Goal: Transaction & Acquisition: Purchase product/service

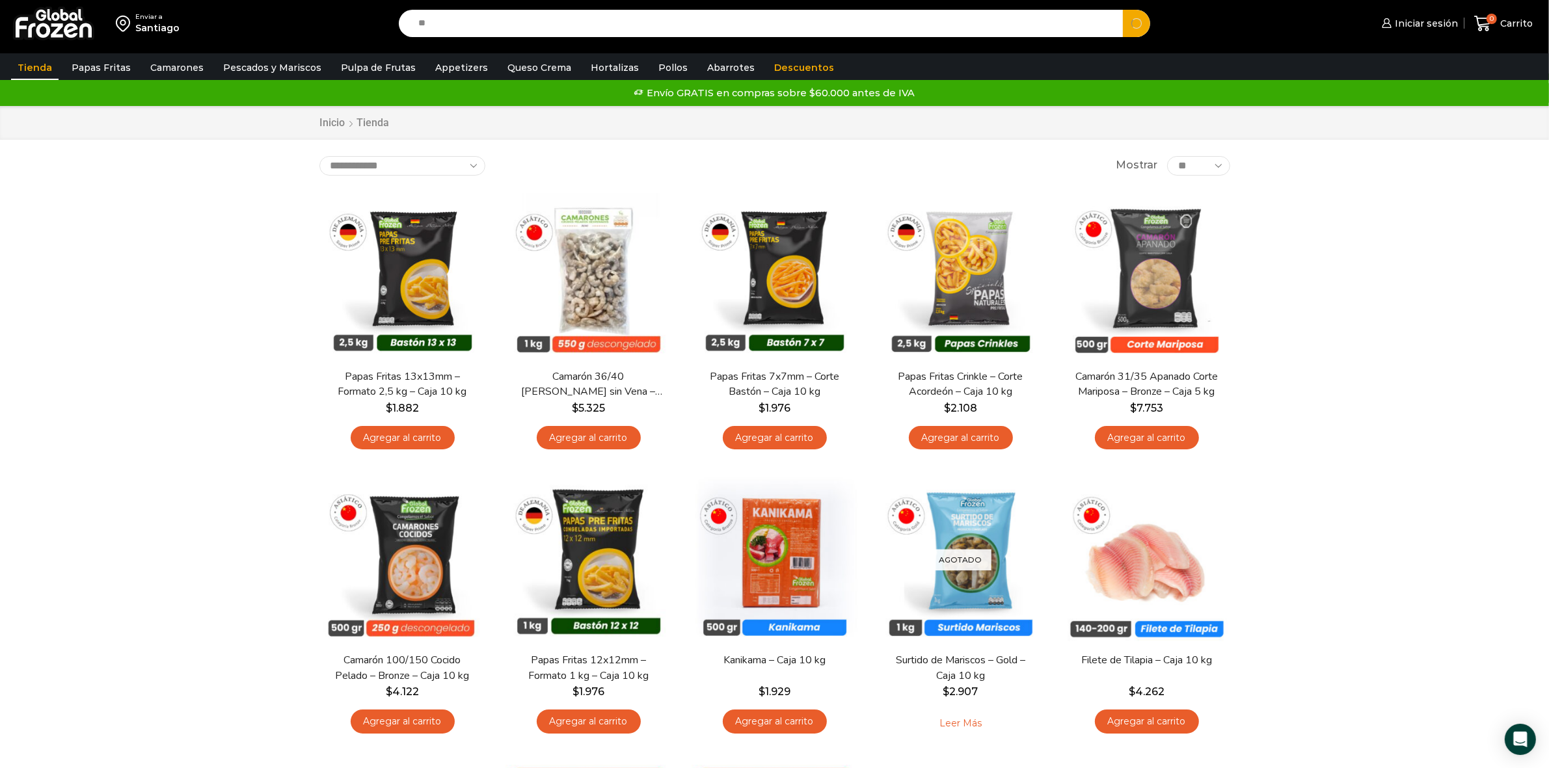
type input "*"
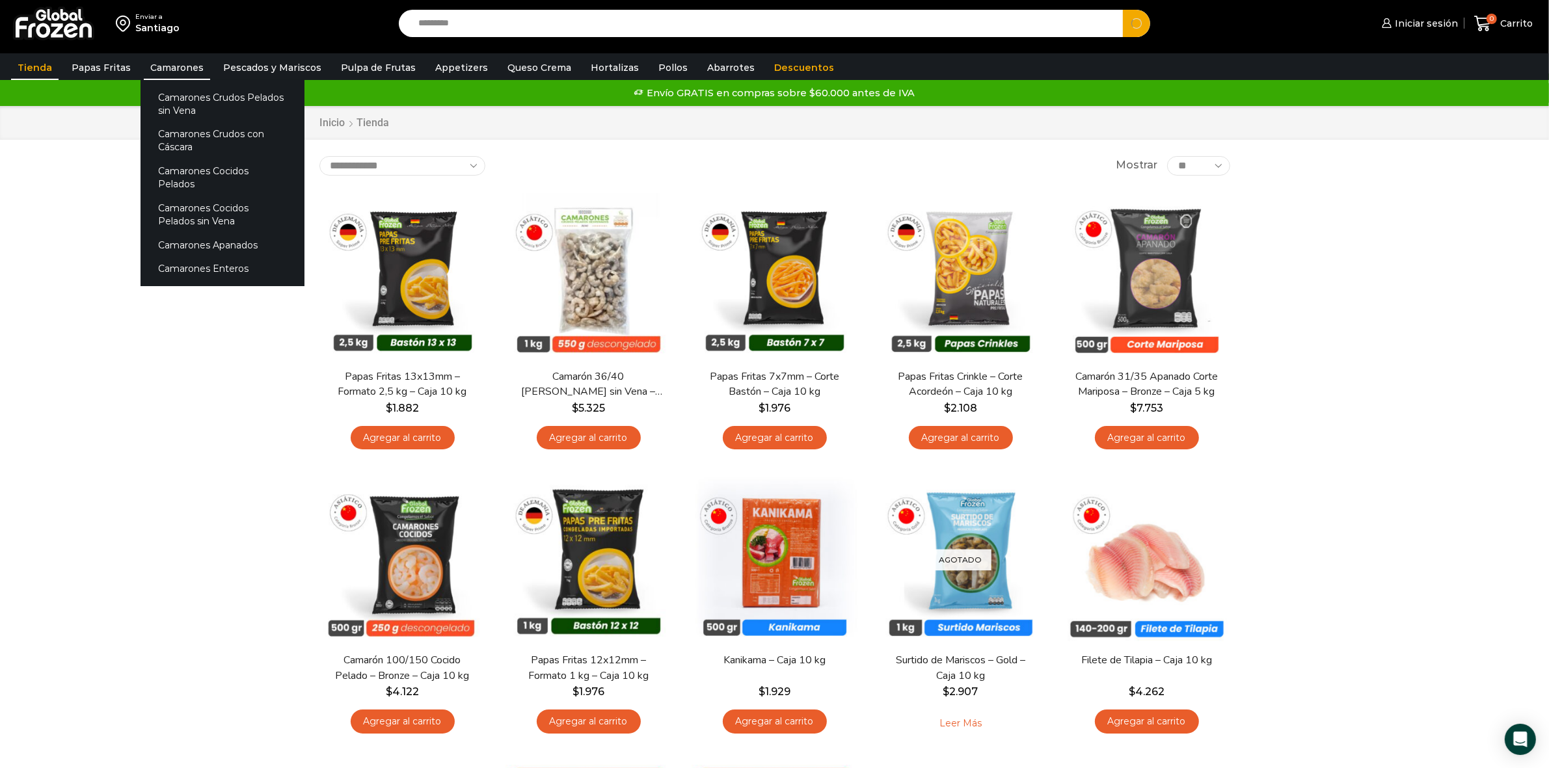
click at [178, 67] on link "Camarones" at bounding box center [177, 67] width 66 height 25
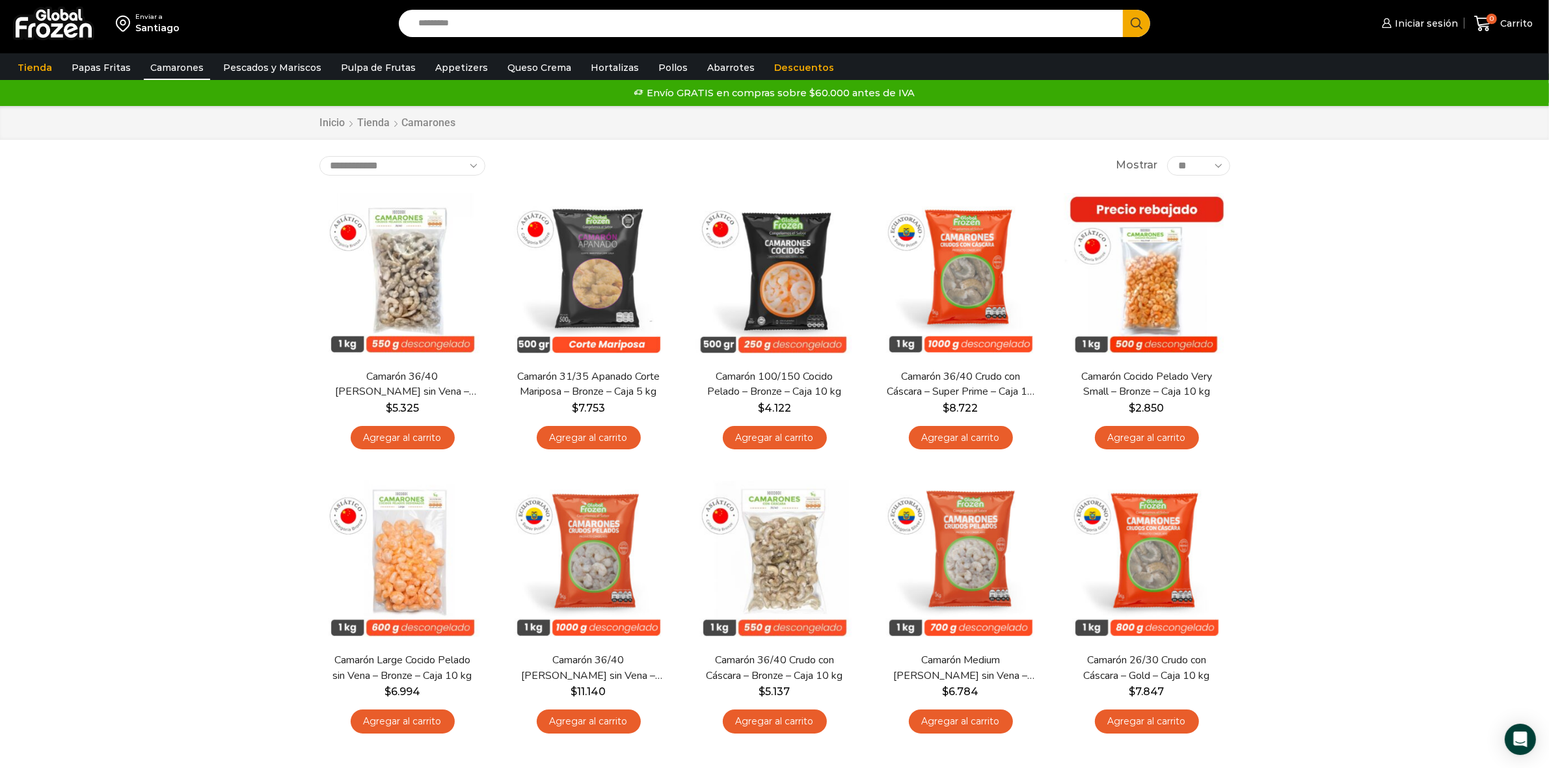
click at [504, 20] on input "Search input" at bounding box center [764, 23] width 705 height 27
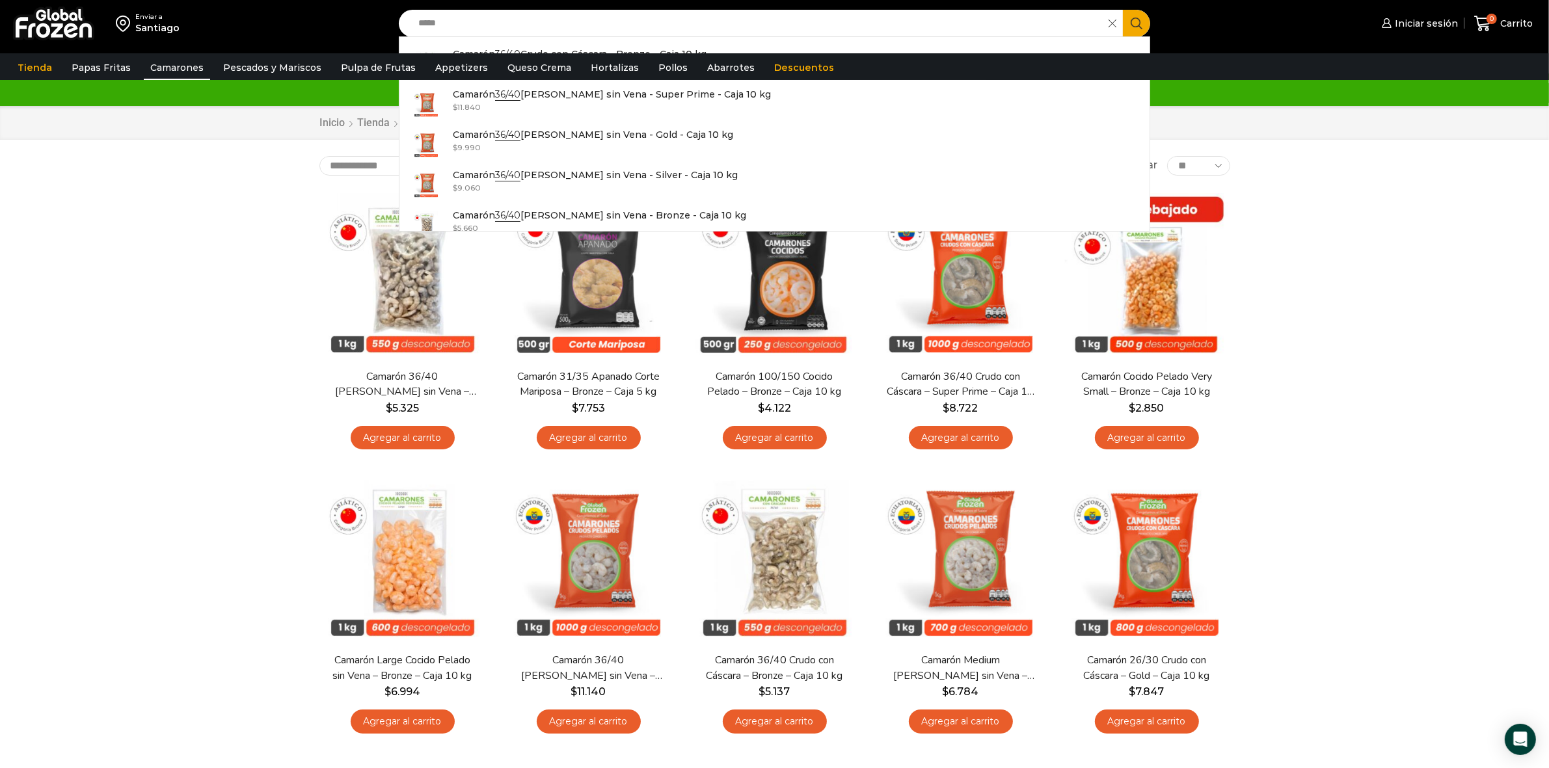
type input "*****"
click at [417, 297] on img at bounding box center [403, 273] width 168 height 168
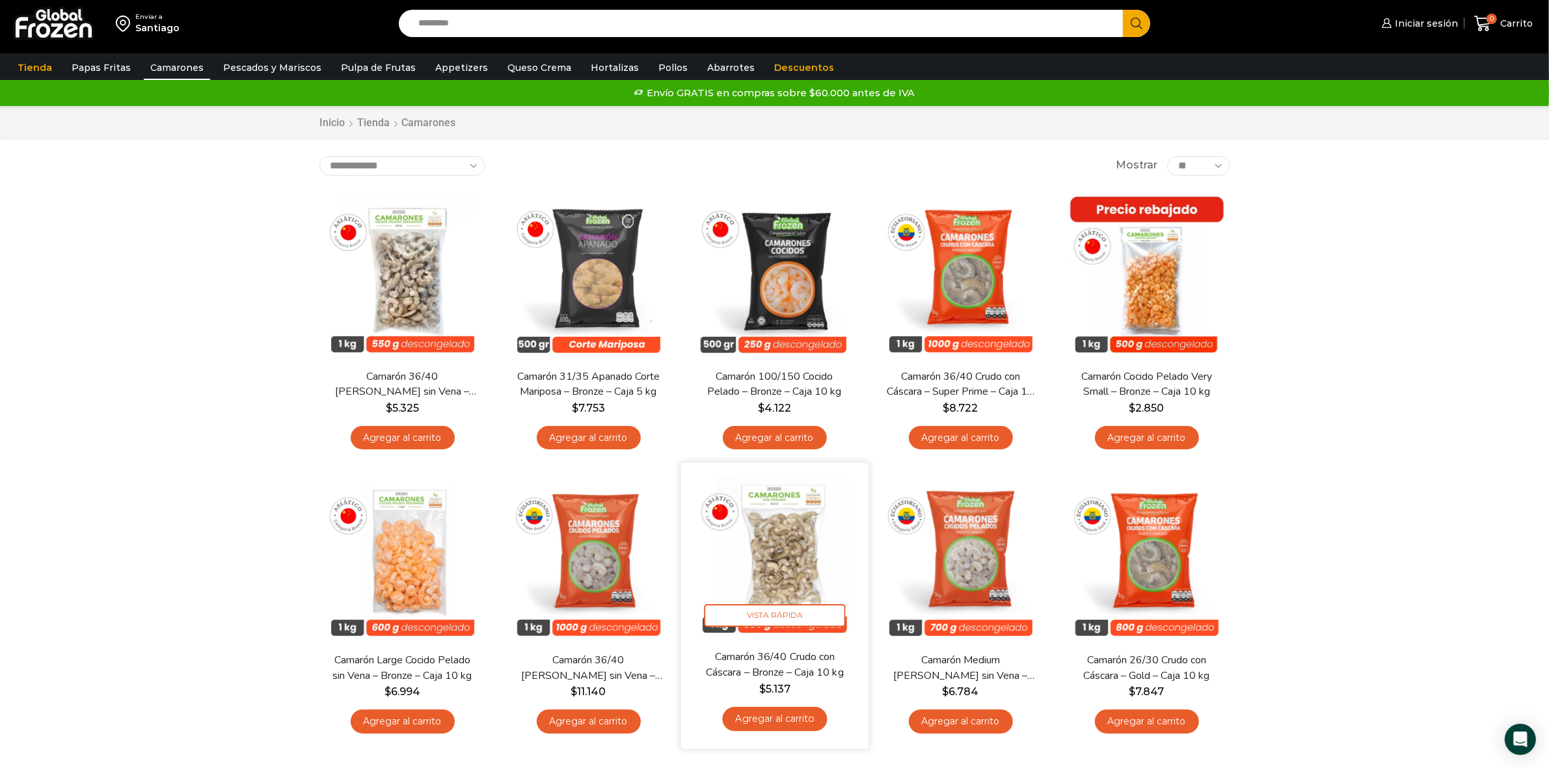
click at [782, 531] on img at bounding box center [775, 557] width 168 height 168
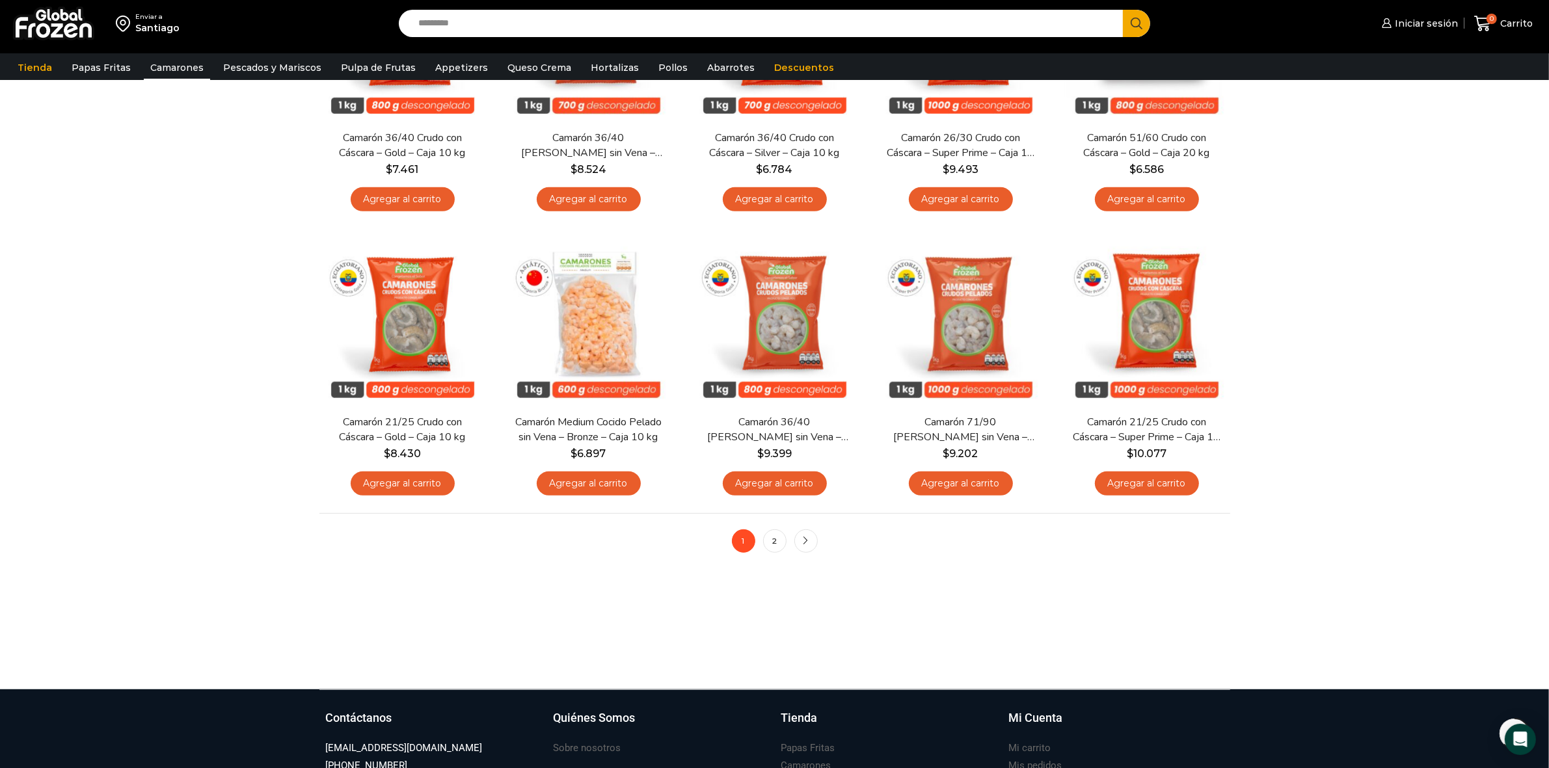
scroll to position [325, 0]
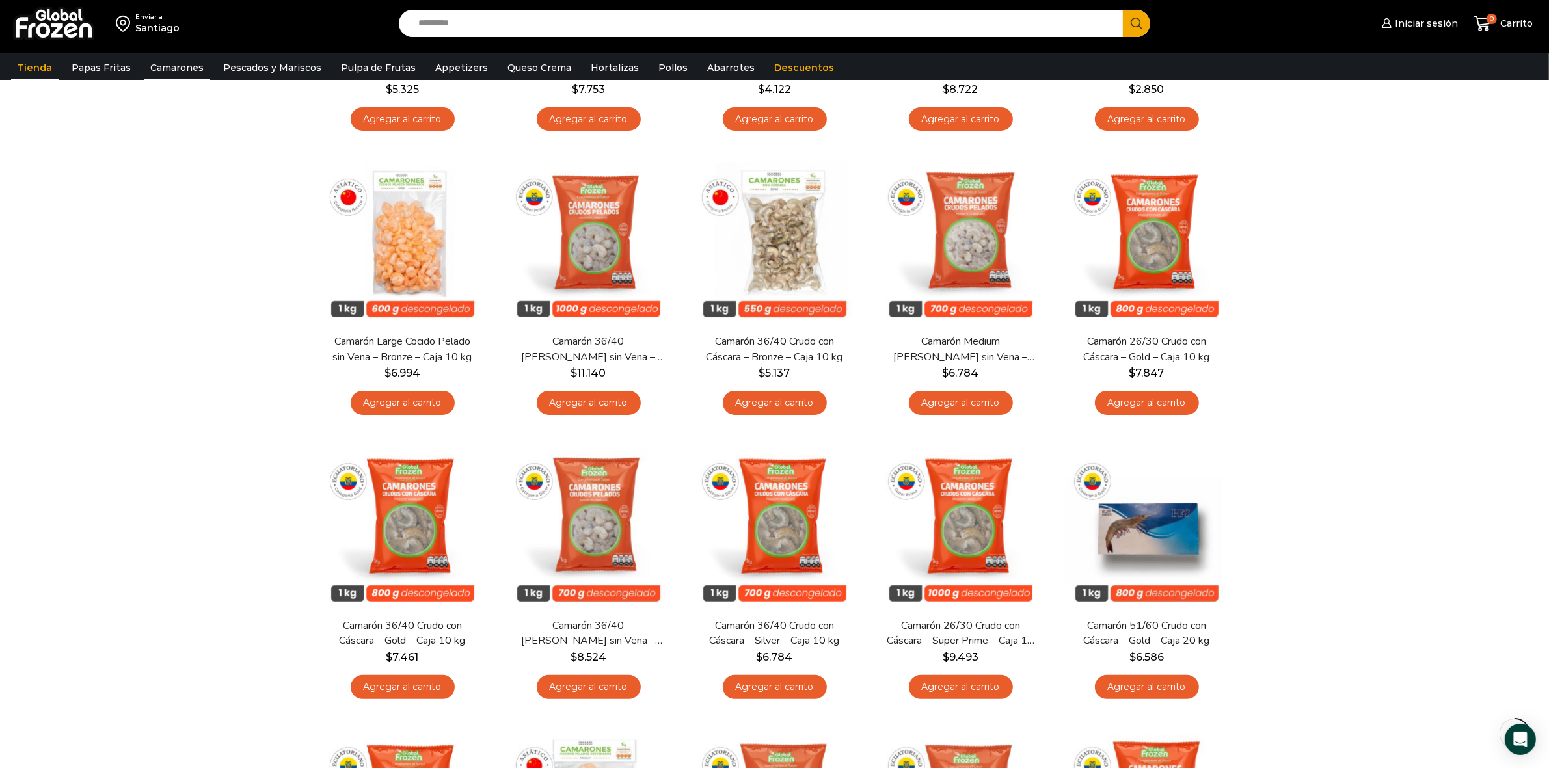
click at [30, 66] on link "Tienda" at bounding box center [34, 67] width 47 height 25
